Goal: Task Accomplishment & Management: Complete application form

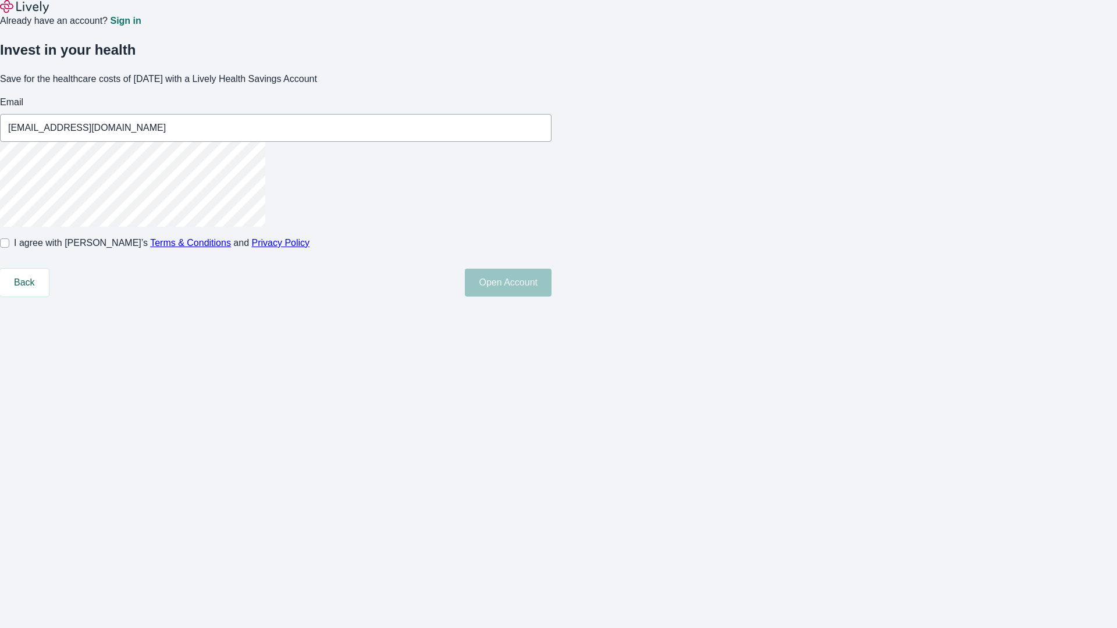
click at [9, 248] on input "I agree with Lively’s Terms & Conditions and Privacy Policy" at bounding box center [4, 242] width 9 height 9
checkbox input "true"
click at [551, 297] on button "Open Account" at bounding box center [508, 283] width 87 height 28
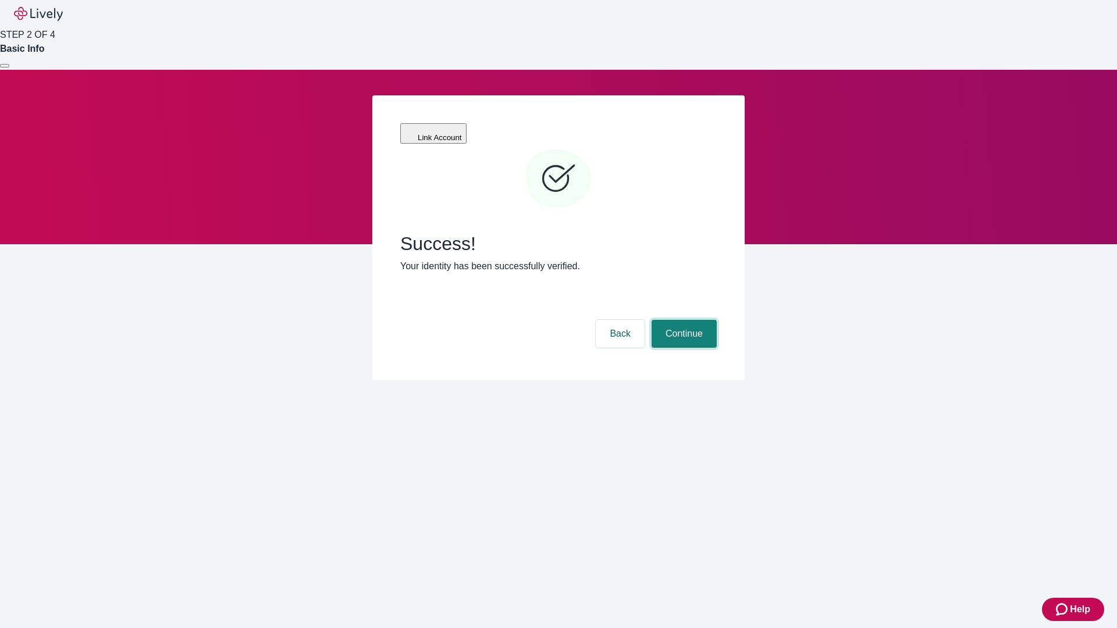
click at [682, 320] on button "Continue" at bounding box center [683, 334] width 65 height 28
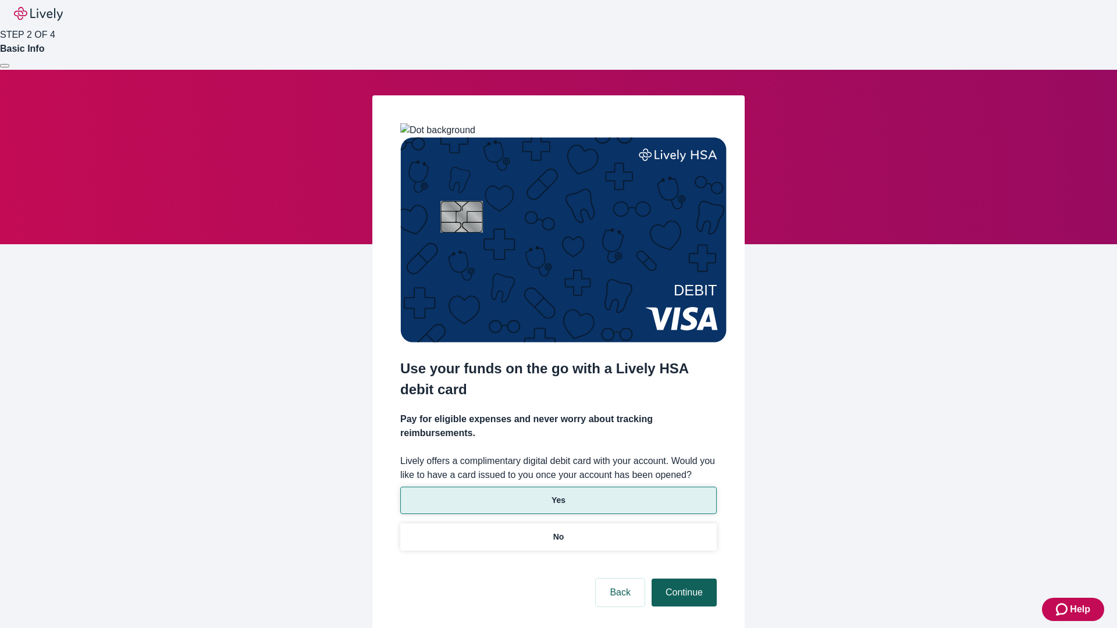
click at [558, 494] on p "Yes" at bounding box center [558, 500] width 14 height 12
click at [682, 579] on button "Continue" at bounding box center [683, 593] width 65 height 28
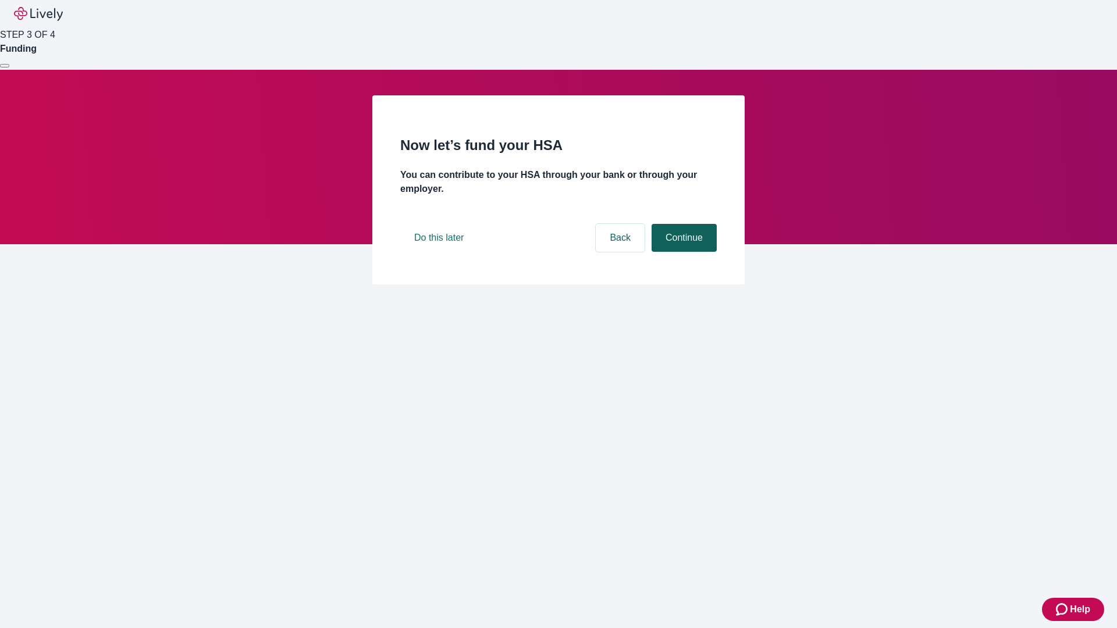
click at [682, 252] on button "Continue" at bounding box center [683, 238] width 65 height 28
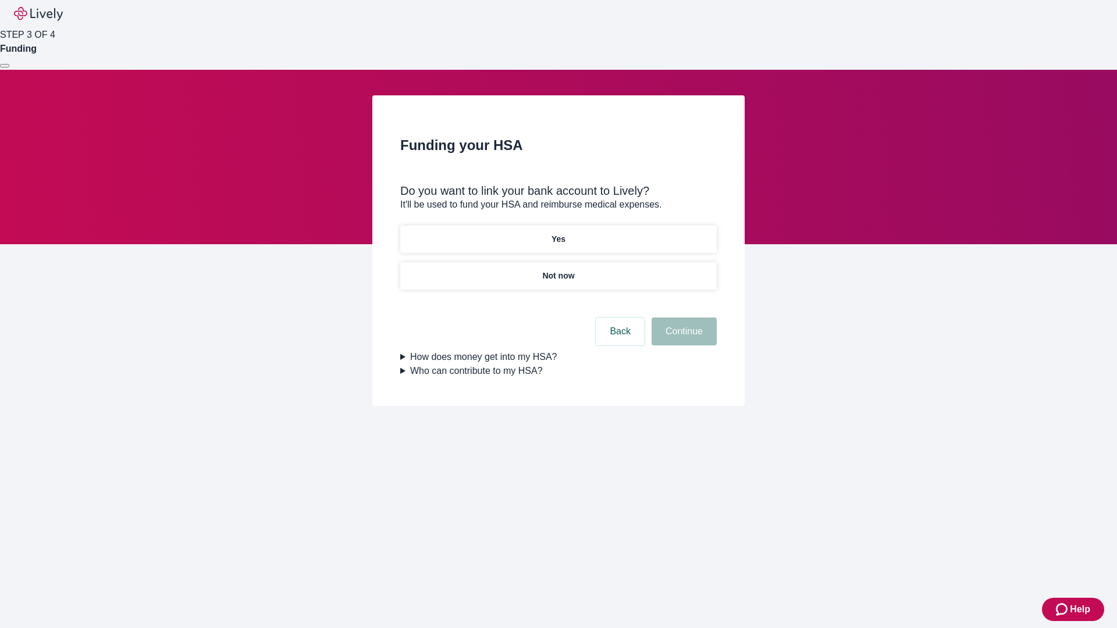
click at [558, 270] on p "Not now" at bounding box center [558, 276] width 32 height 12
click at [682, 339] on button "Continue" at bounding box center [683, 332] width 65 height 28
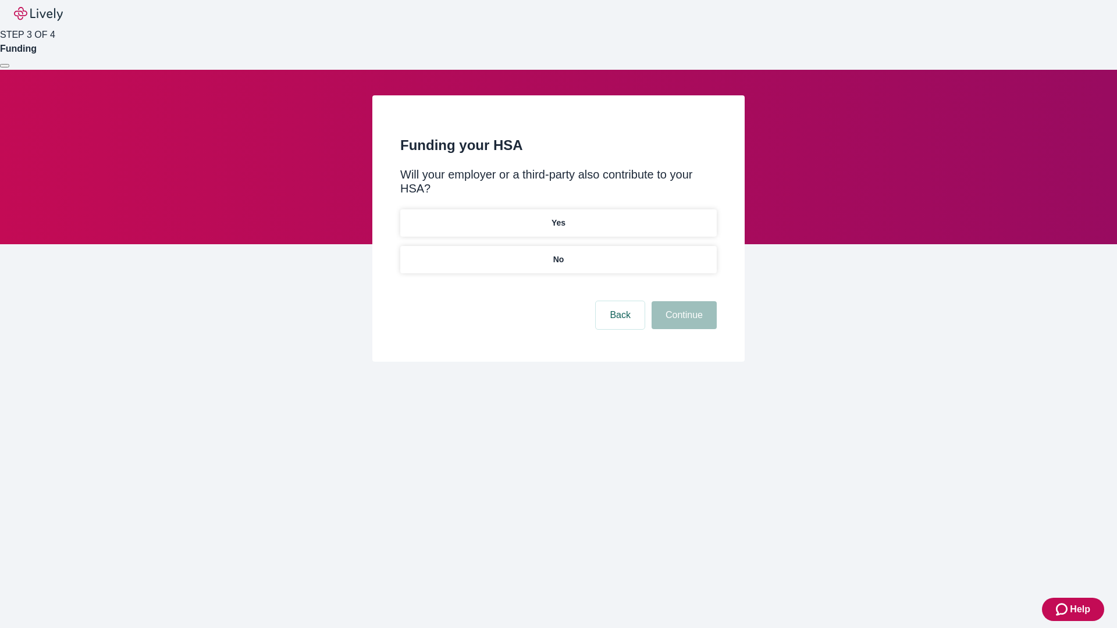
click at [558, 254] on p "No" at bounding box center [558, 260] width 11 height 12
click at [682, 301] on button "Continue" at bounding box center [683, 315] width 65 height 28
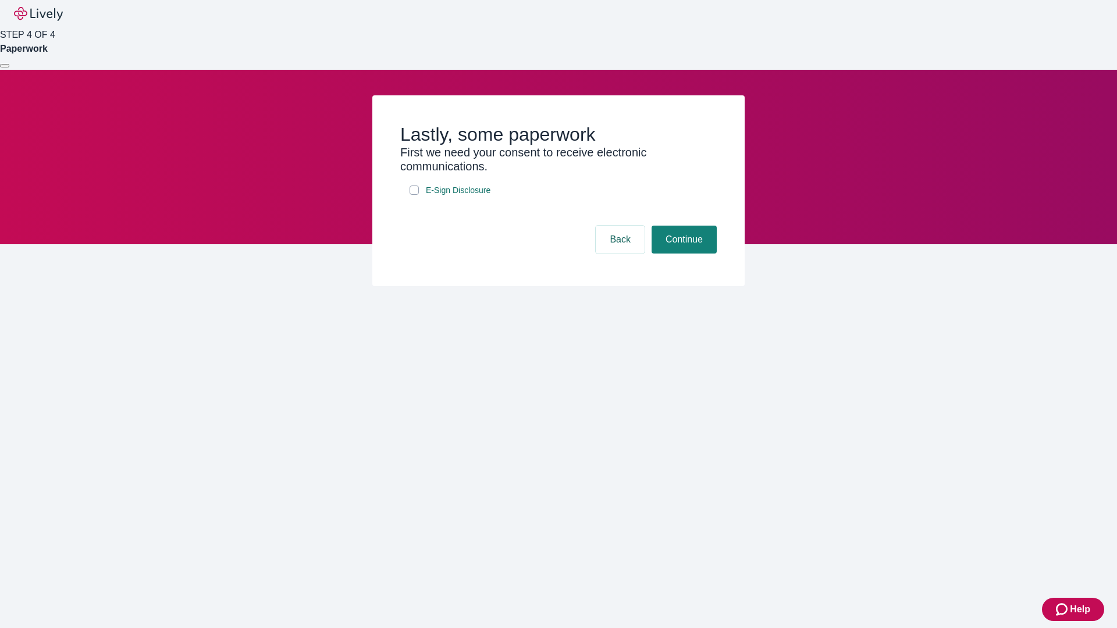
click at [414, 195] on input "E-Sign Disclosure" at bounding box center [413, 190] width 9 height 9
checkbox input "true"
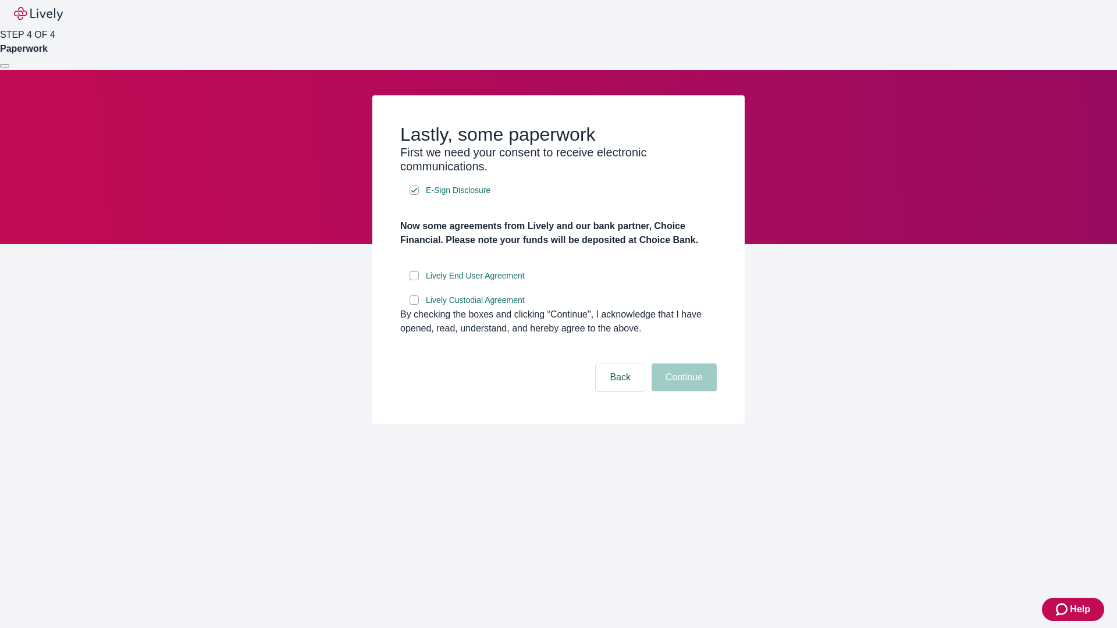
click at [414, 280] on input "Lively End User Agreement" at bounding box center [413, 275] width 9 height 9
checkbox input "true"
click at [414, 305] on input "Lively Custodial Agreement" at bounding box center [413, 299] width 9 height 9
checkbox input "true"
click at [682, 391] on button "Continue" at bounding box center [683, 378] width 65 height 28
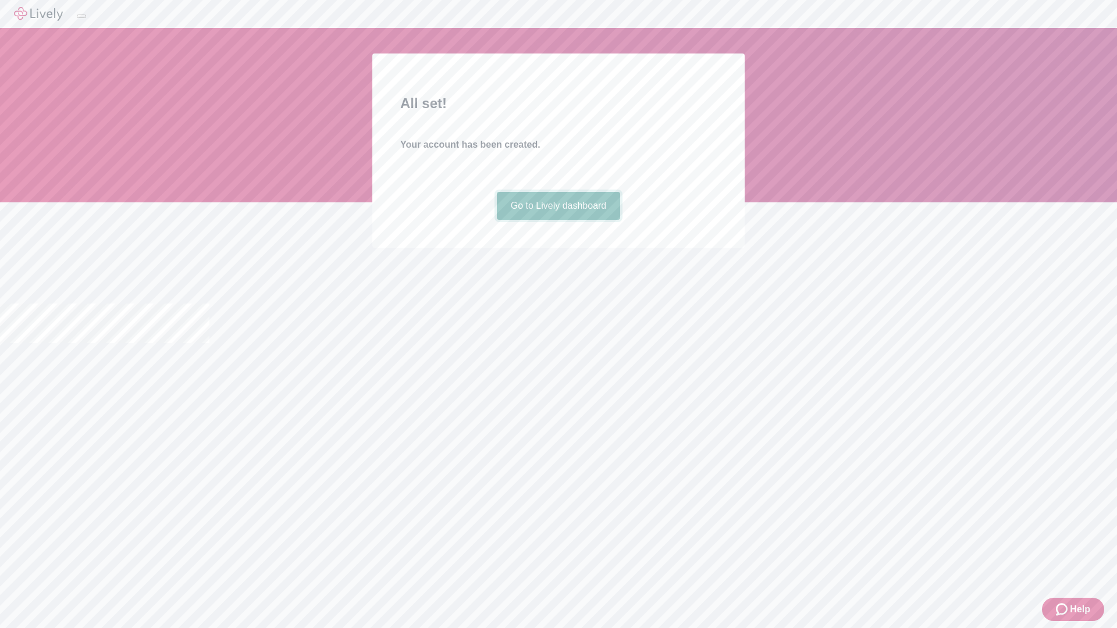
click at [558, 220] on link "Go to Lively dashboard" at bounding box center [559, 206] width 124 height 28
